Goal: Navigation & Orientation: Find specific page/section

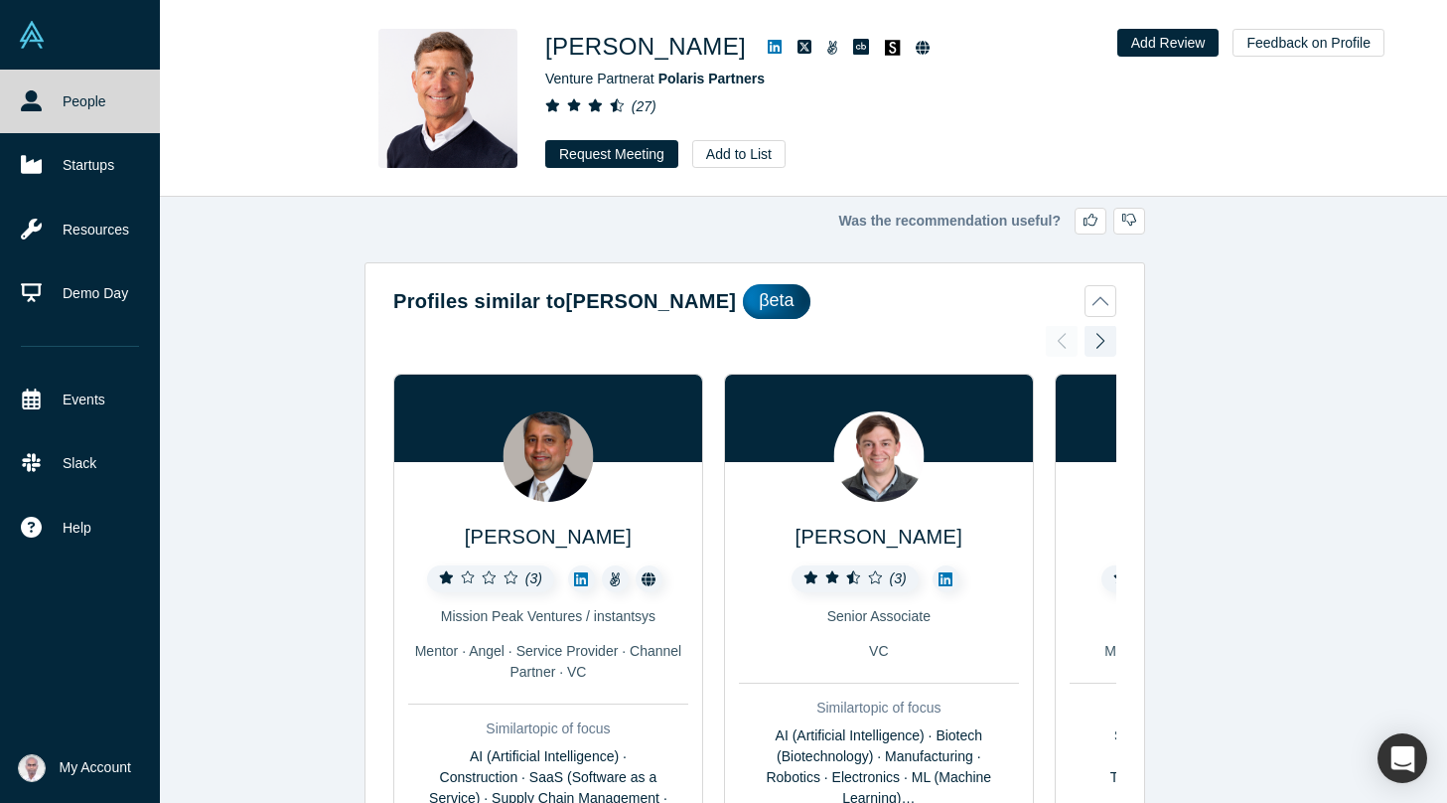
scroll to position [2567, 0]
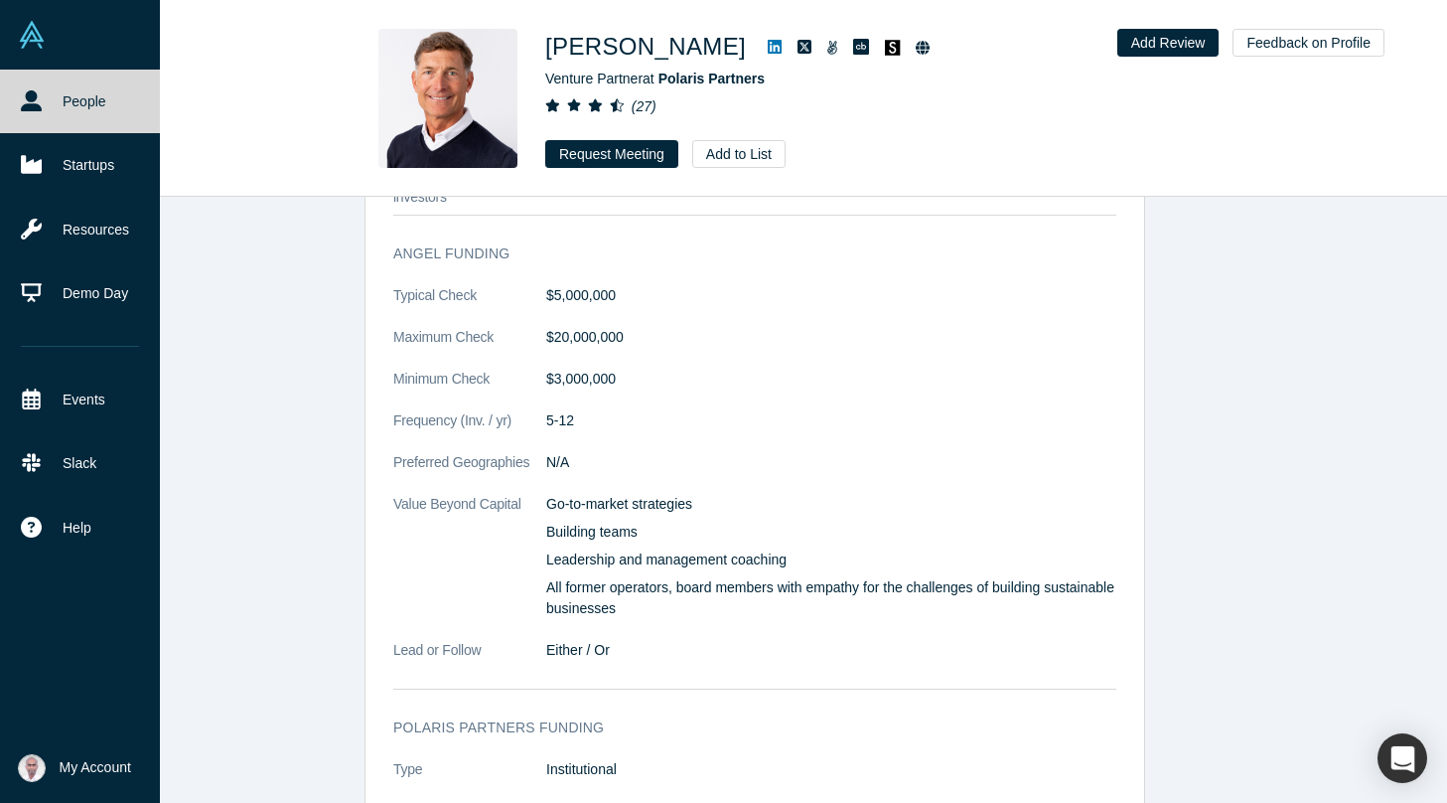
click at [28, 31] on img at bounding box center [32, 35] width 28 height 28
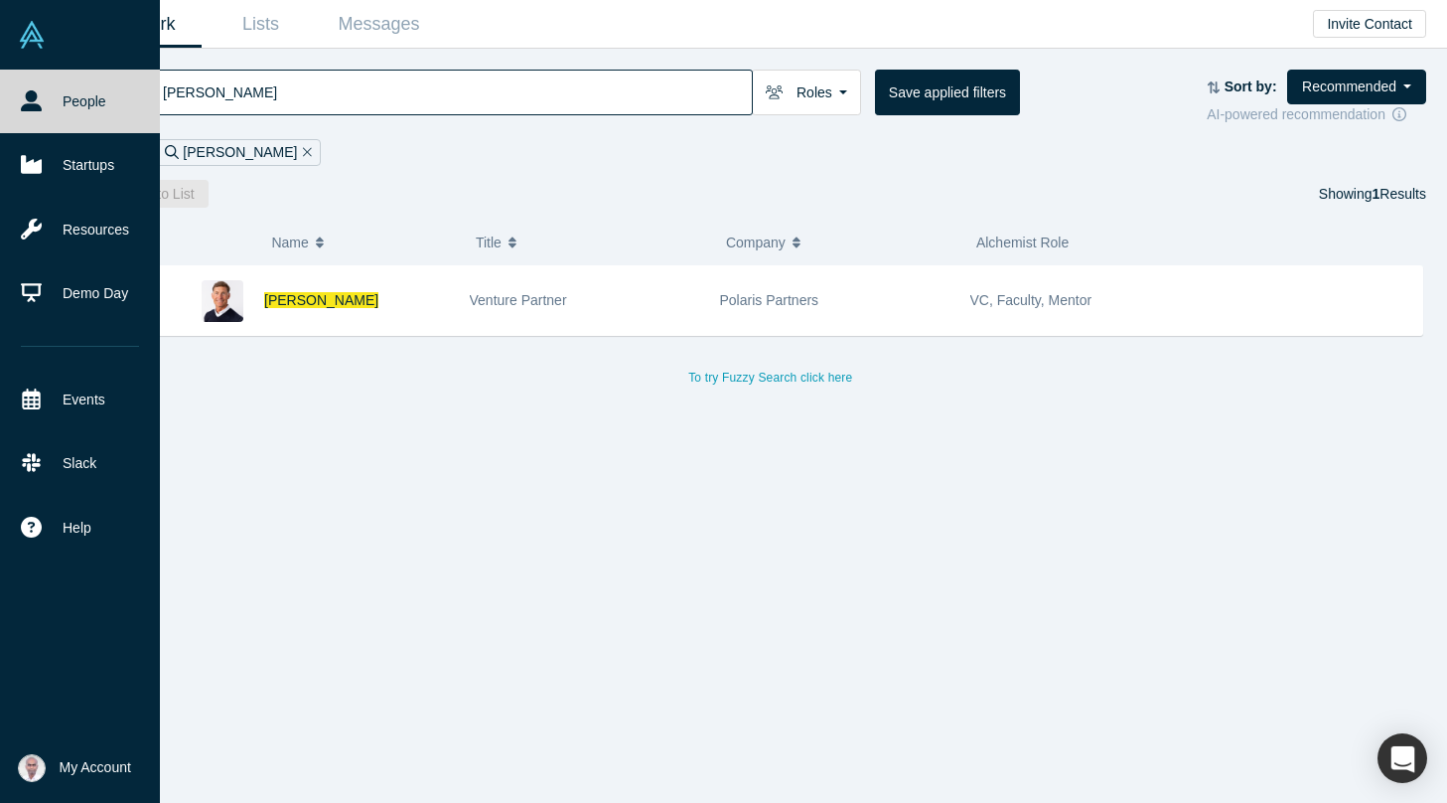
click at [28, 31] on img at bounding box center [32, 35] width 28 height 28
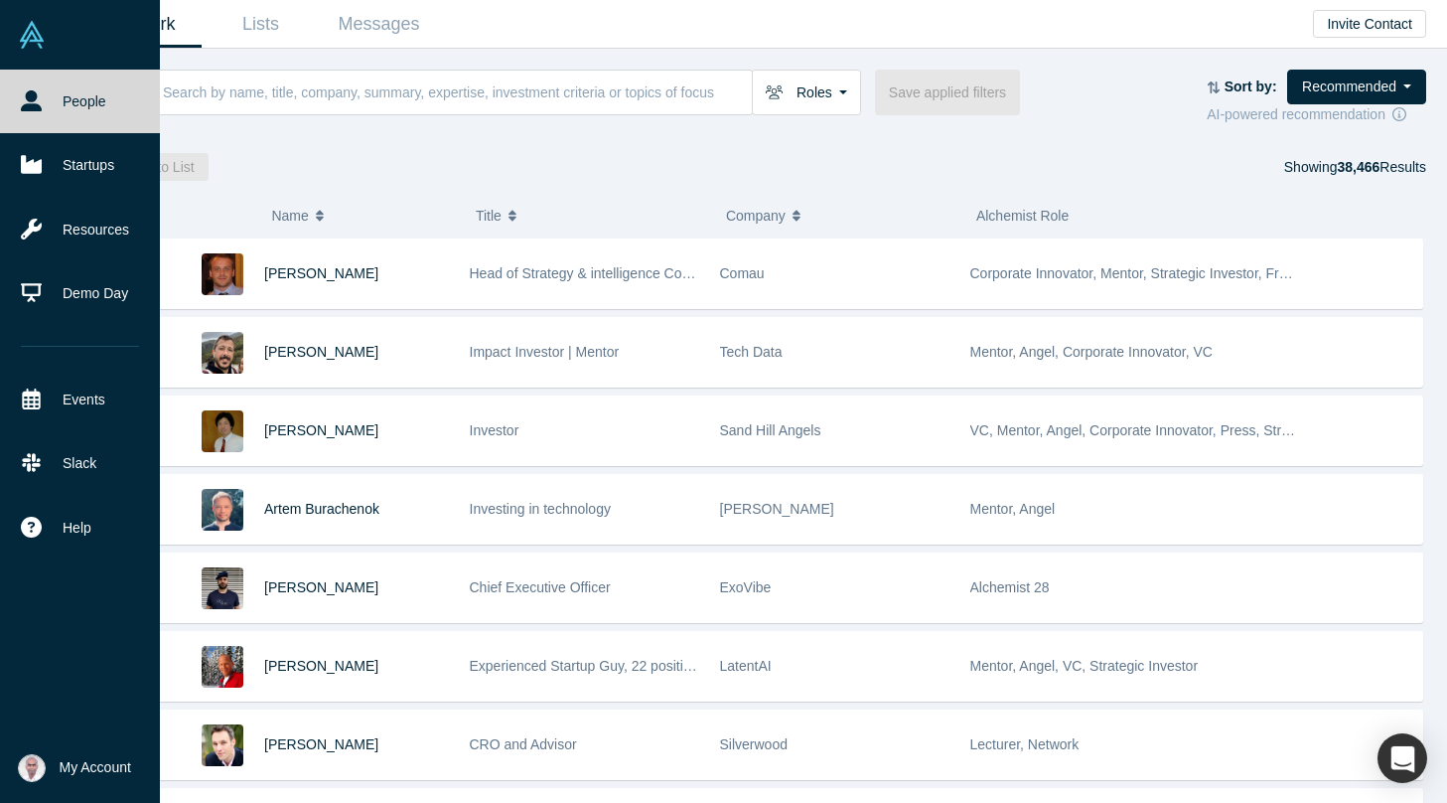
click at [96, 762] on span "My Account" at bounding box center [96, 767] width 72 height 21
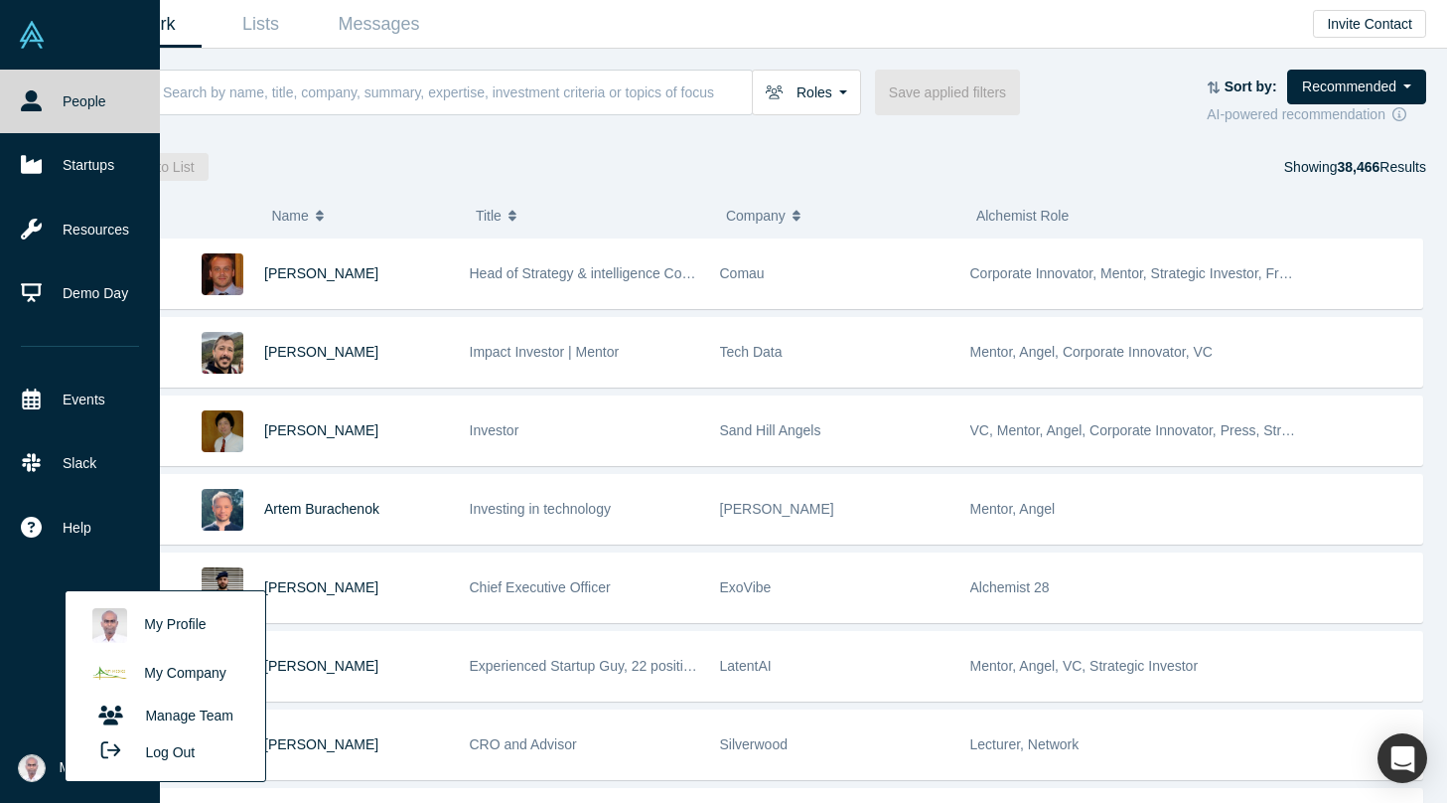
click at [176, 674] on link "My Company" at bounding box center [164, 674] width 165 height 49
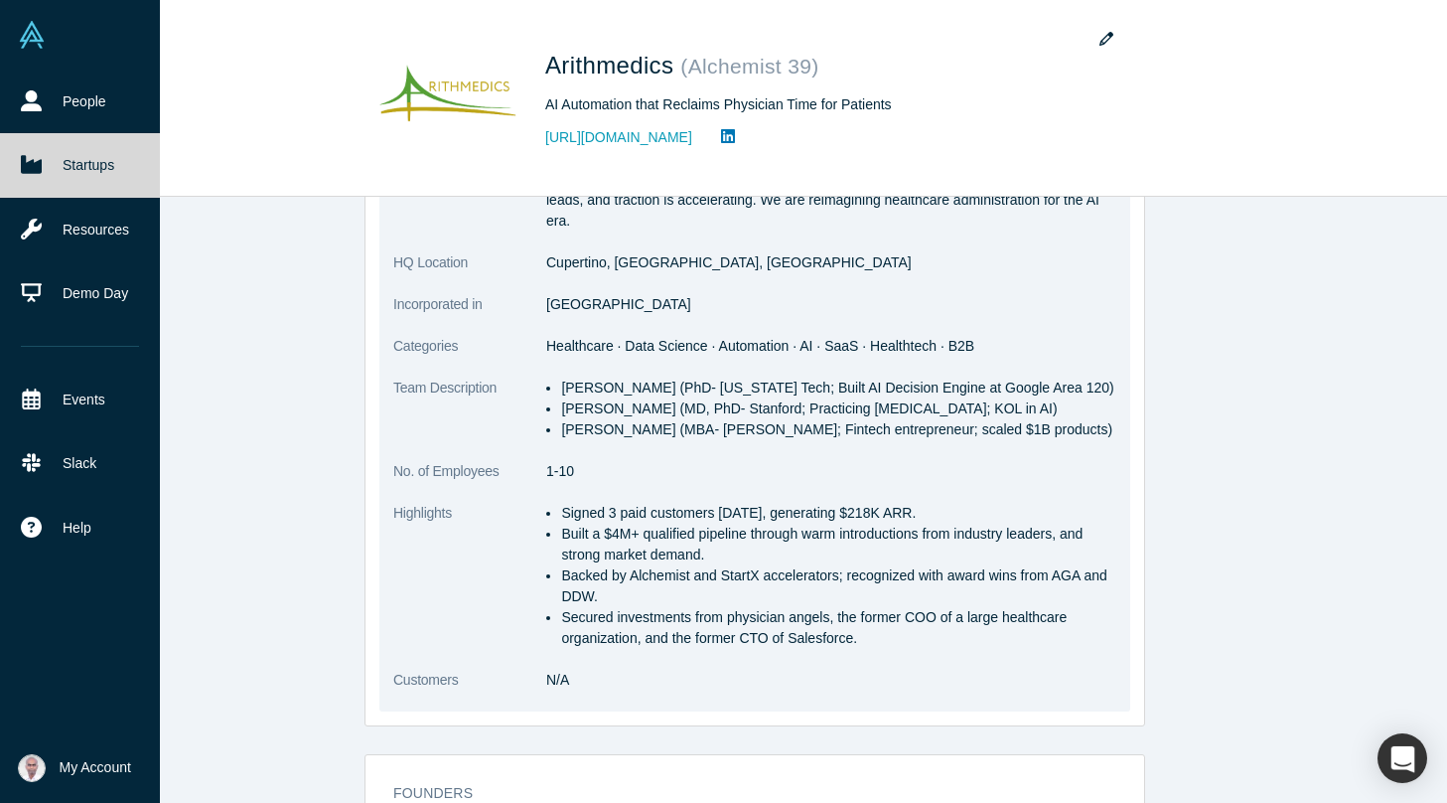
scroll to position [450, 0]
